Goal: Task Accomplishment & Management: Use online tool/utility

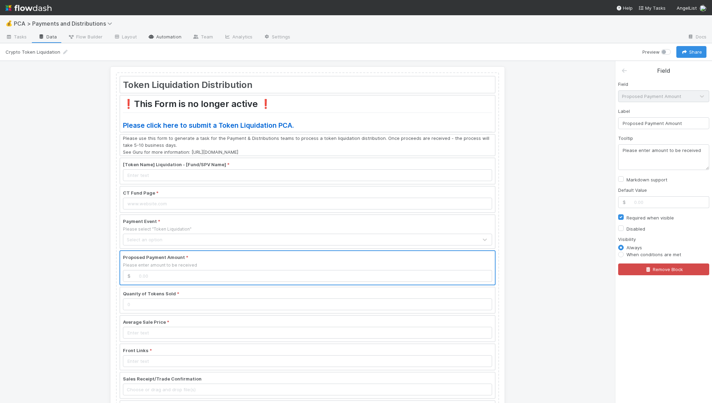
scroll to position [43, 0]
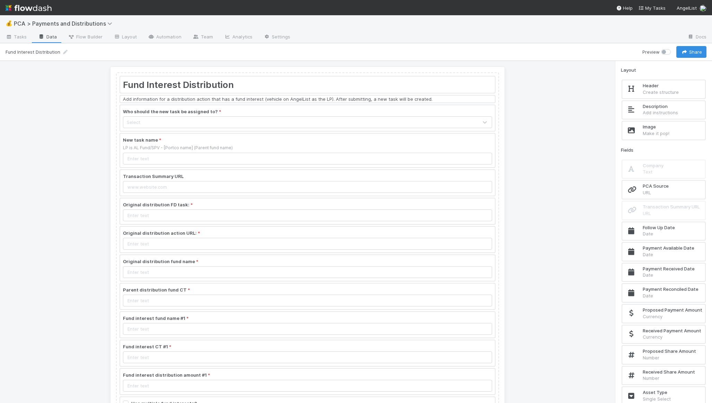
click at [193, 268] on div at bounding box center [307, 268] width 375 height 26
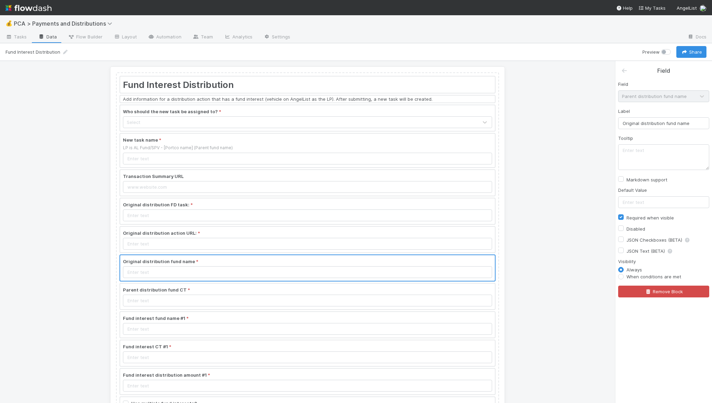
click at [200, 245] on div at bounding box center [307, 240] width 375 height 26
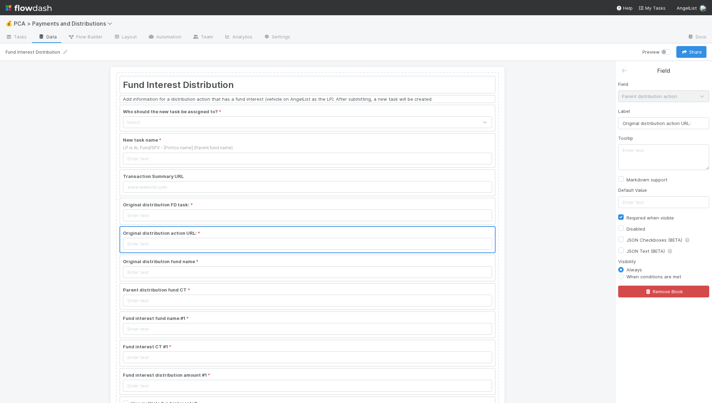
click at [214, 198] on div "Original distribution FD task: *" at bounding box center [308, 211] width 376 height 27
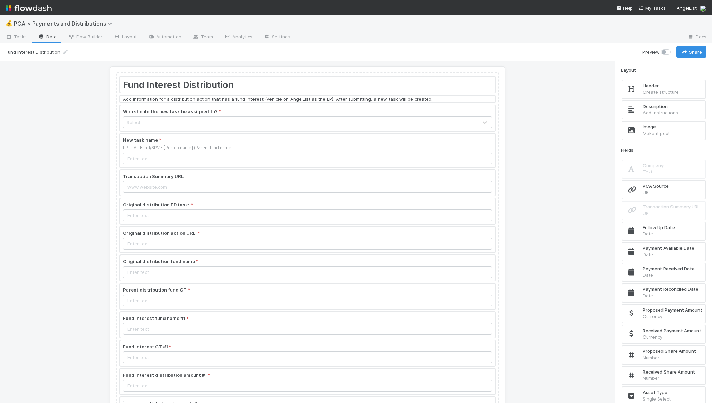
click at [216, 186] on div at bounding box center [307, 183] width 375 height 26
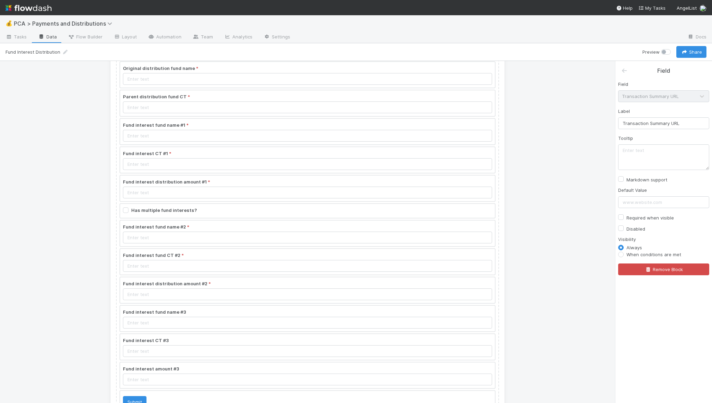
scroll to position [193, 0]
